Goal: Task Accomplishment & Management: Manage account settings

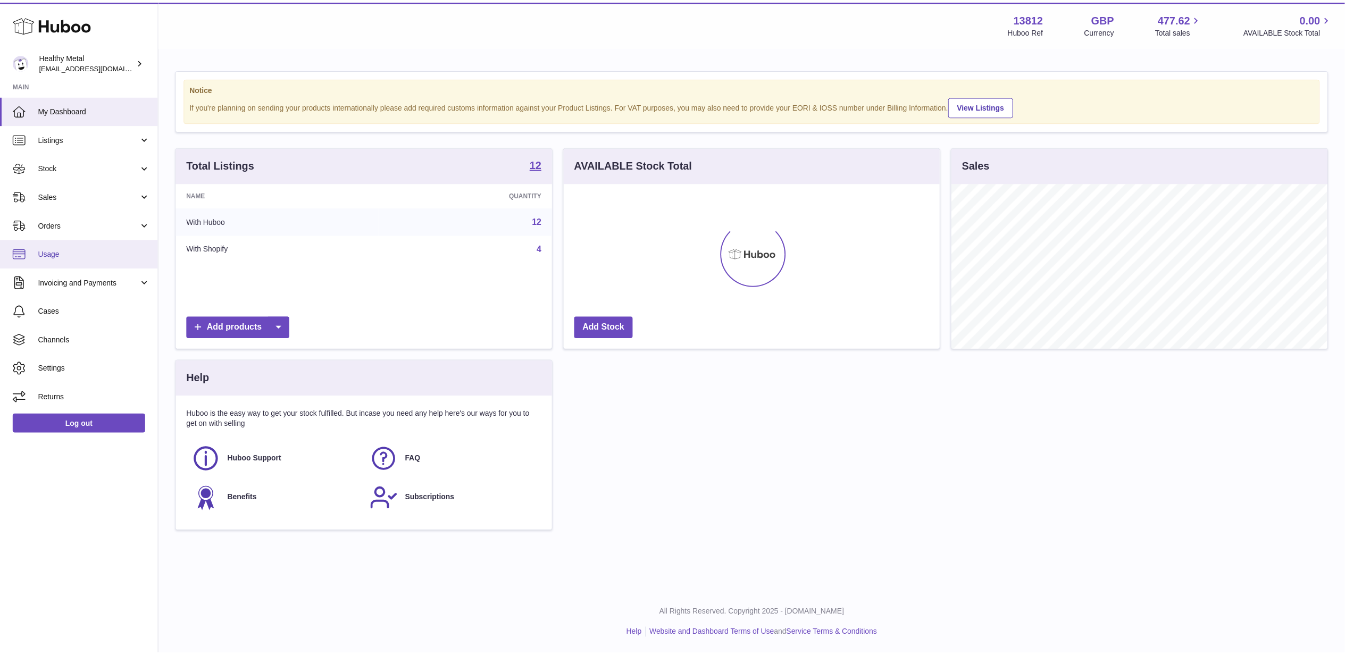
scroll to position [166, 379]
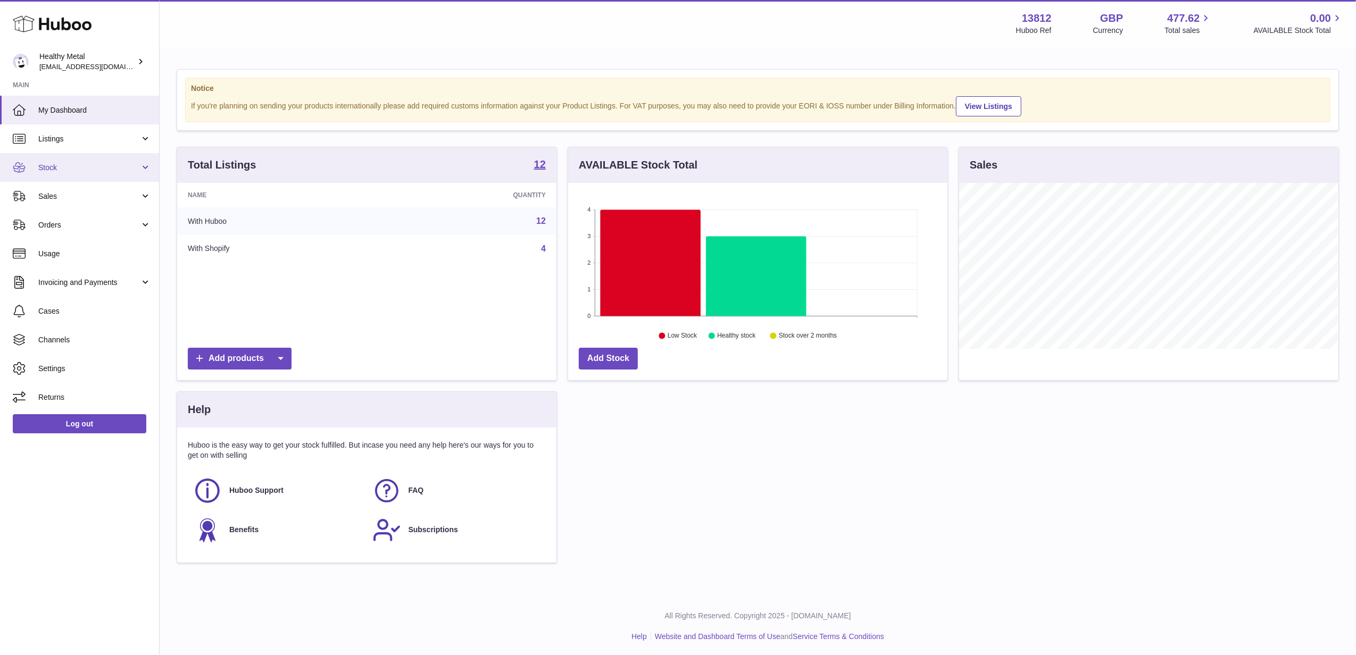
click at [56, 171] on span "Stock" at bounding box center [89, 168] width 102 height 10
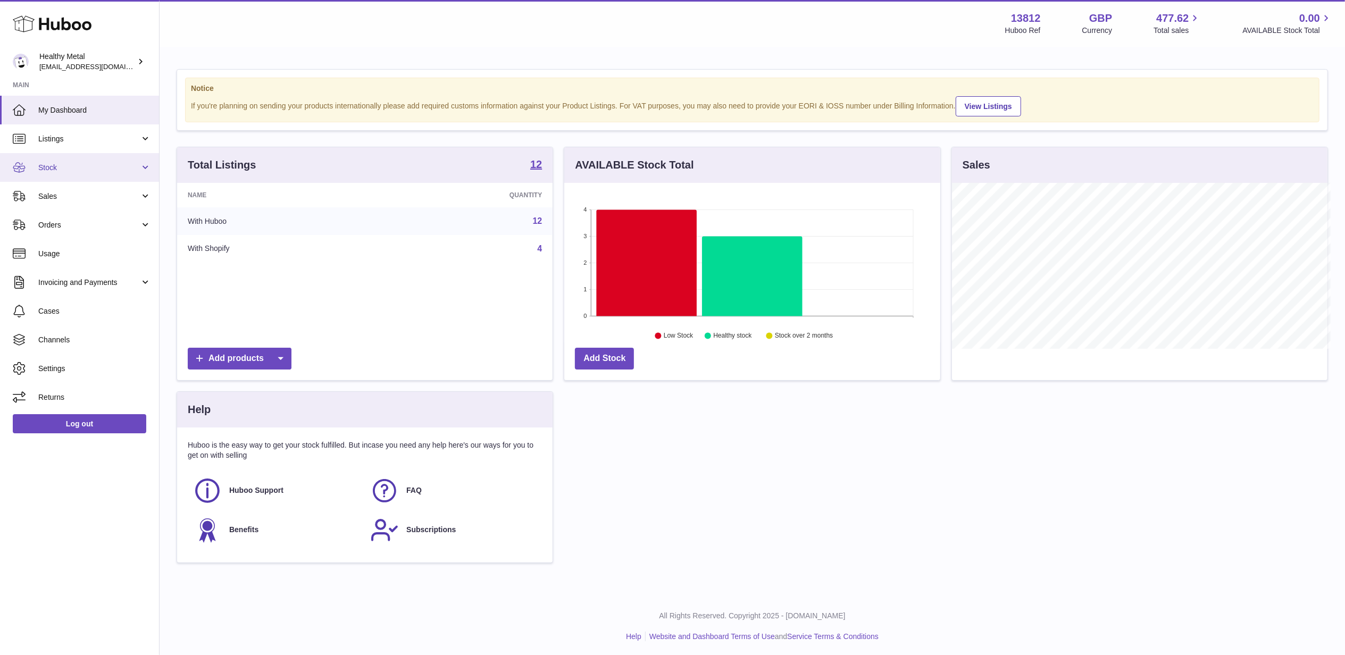
scroll to position [531806, 531597]
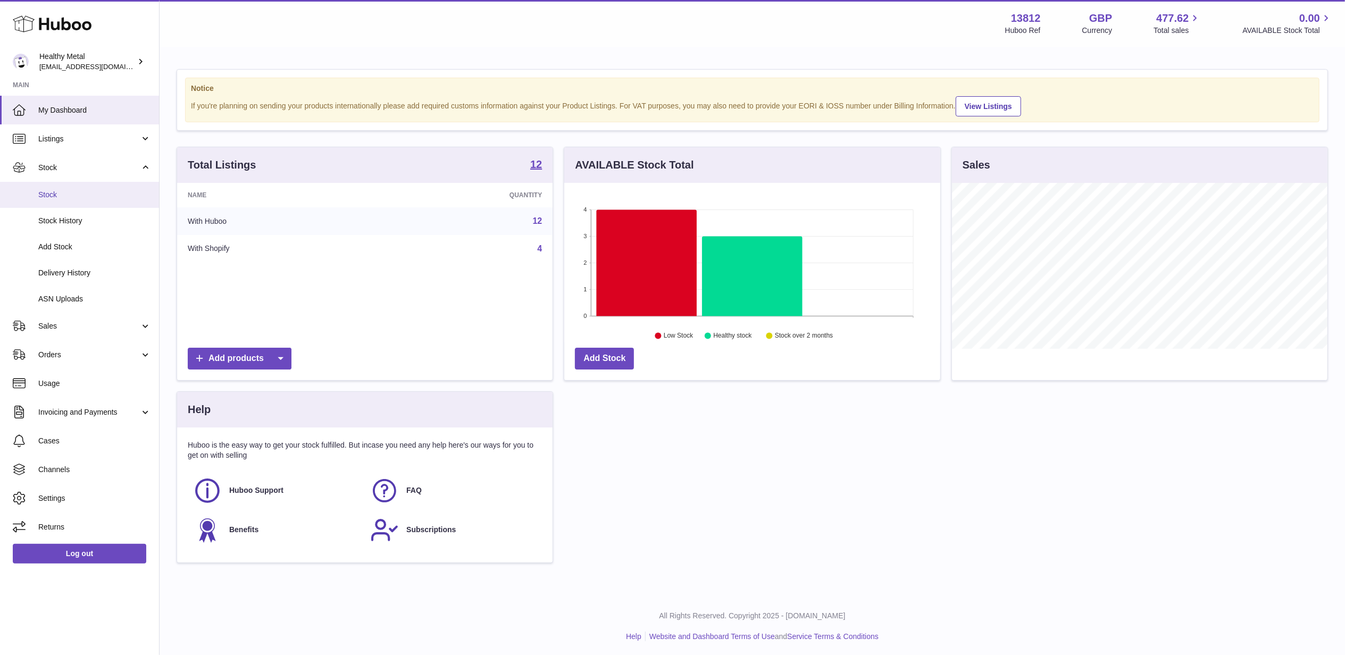
click at [75, 190] on span "Stock" at bounding box center [94, 195] width 113 height 10
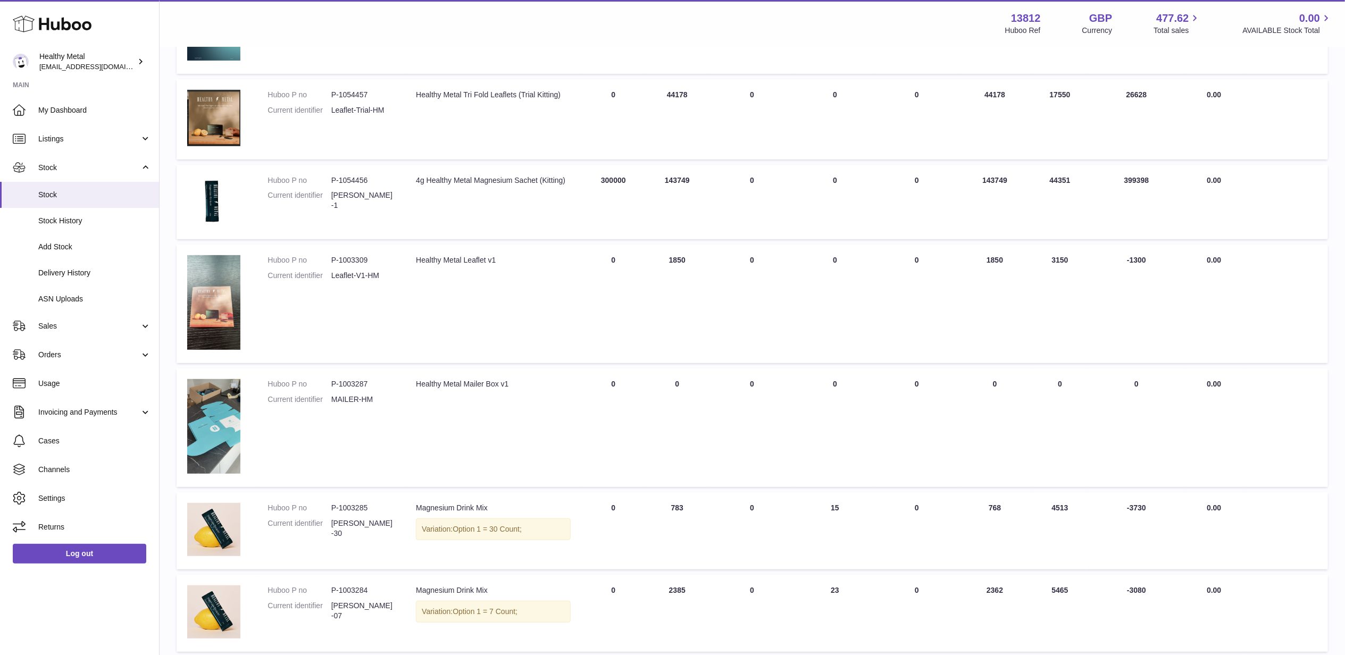
scroll to position [573, 0]
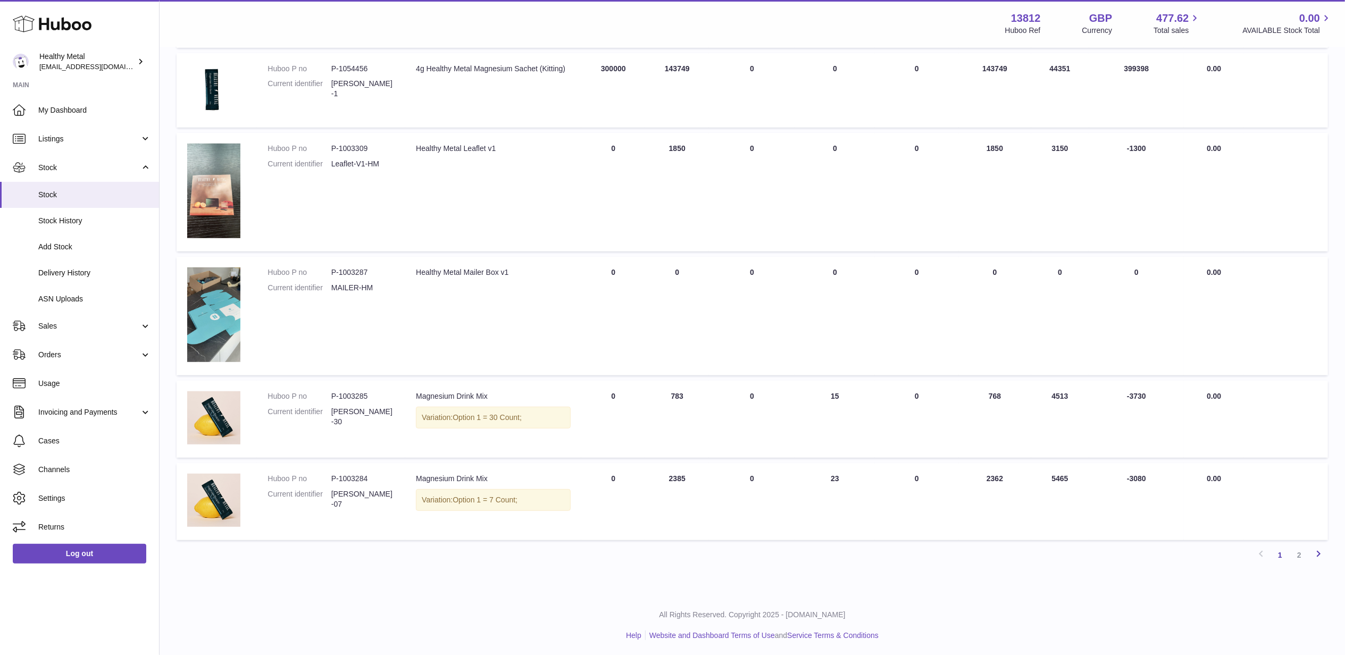
click at [1313, 554] on icon at bounding box center [1318, 553] width 13 height 13
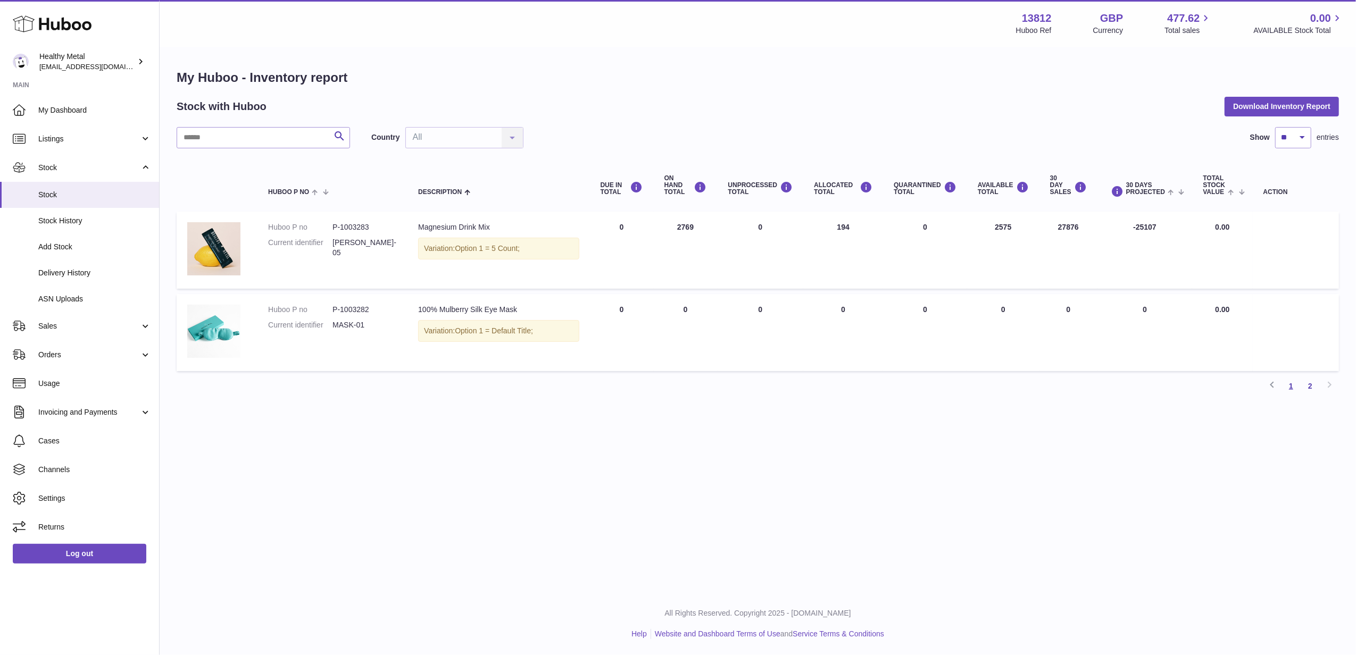
click at [1293, 390] on link "1" at bounding box center [1291, 386] width 19 height 19
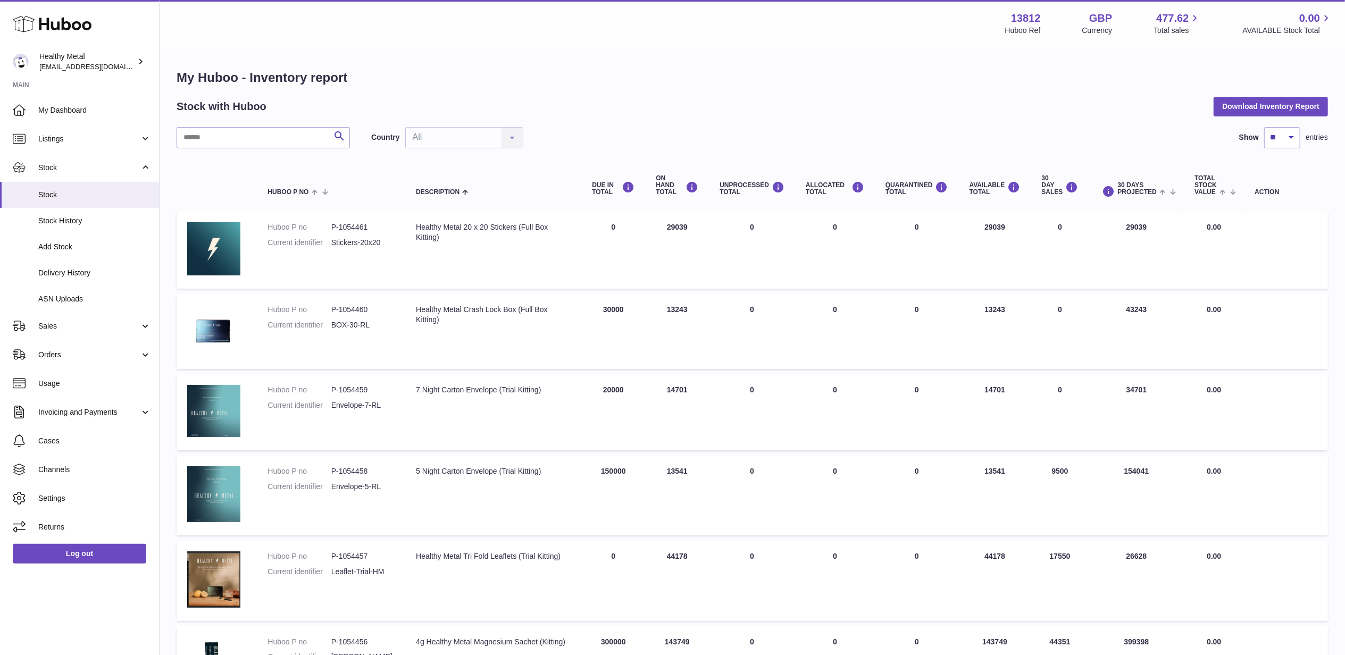
scroll to position [573, 0]
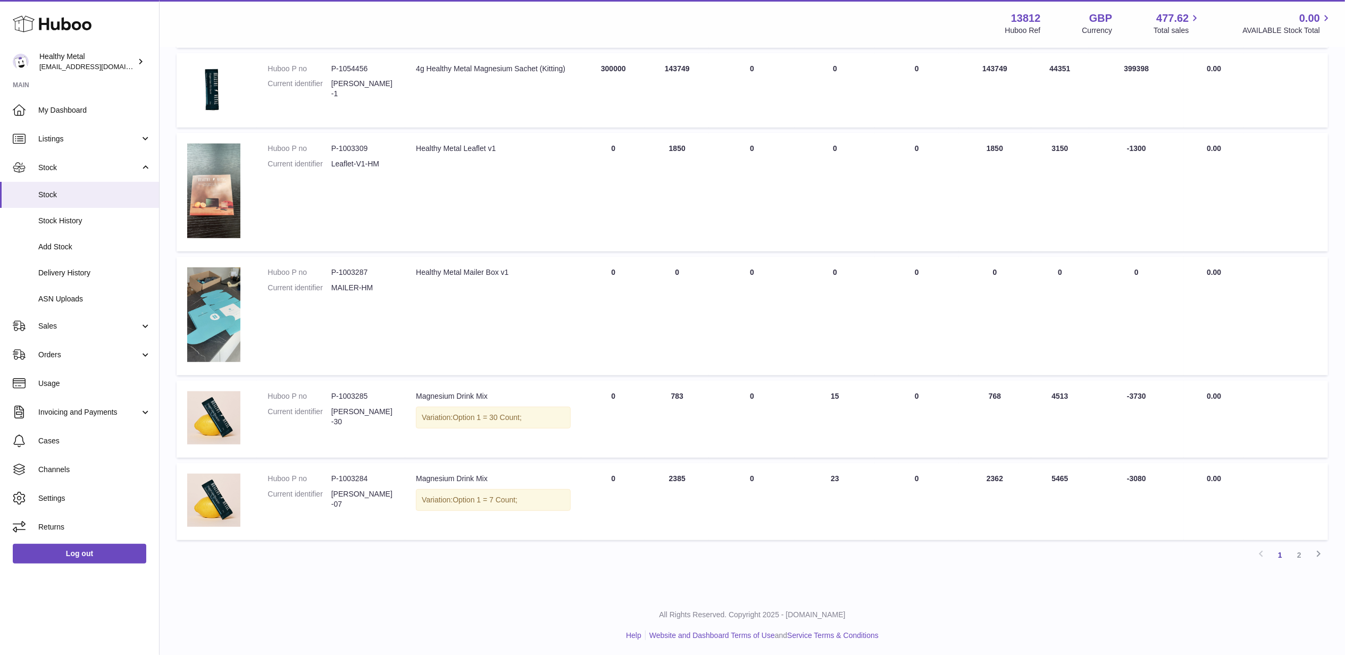
drag, startPoint x: 1099, startPoint y: 545, endPoint x: 809, endPoint y: 654, distance: 309.9
click at [1113, 546] on div "Previous 1 2 Next" at bounding box center [753, 555] width 1152 height 19
